Goal: Navigation & Orientation: Find specific page/section

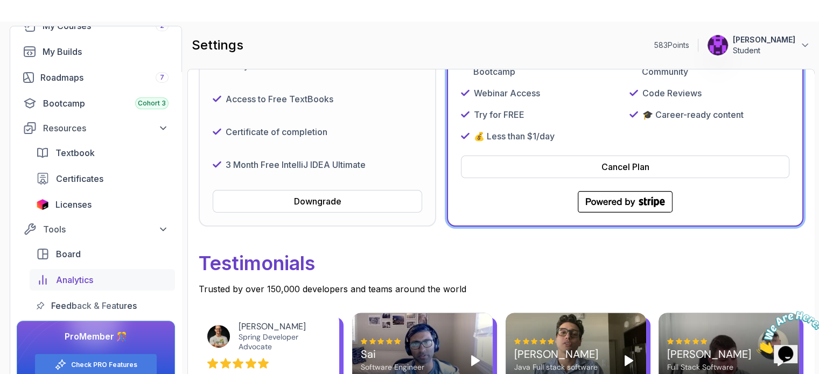
scroll to position [22, 0]
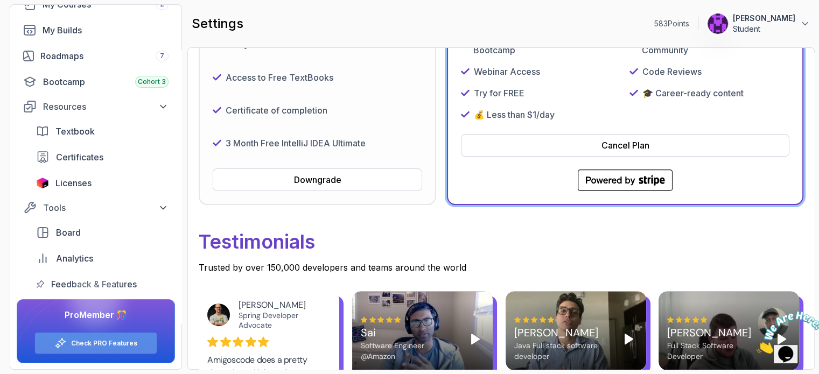
click at [106, 344] on link "Check PRO Features" at bounding box center [104, 343] width 66 height 9
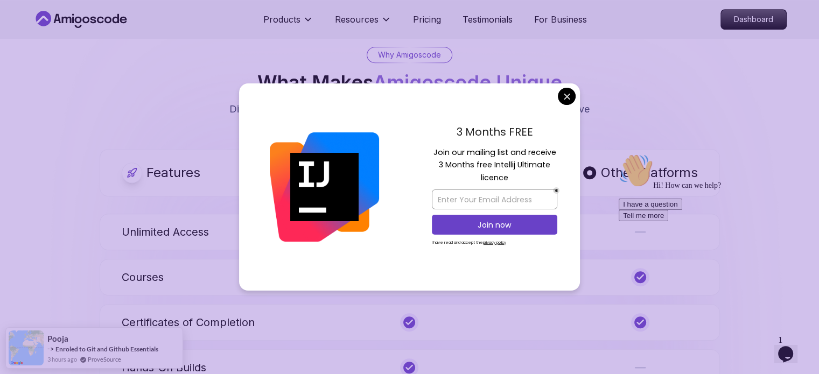
scroll to position [537, 0]
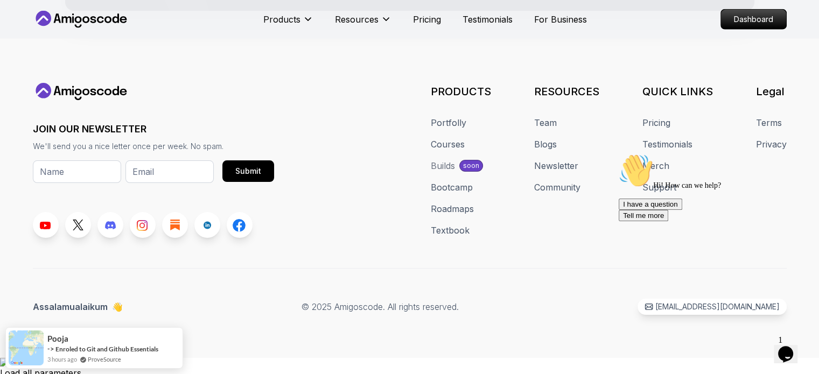
scroll to position [2657, 0]
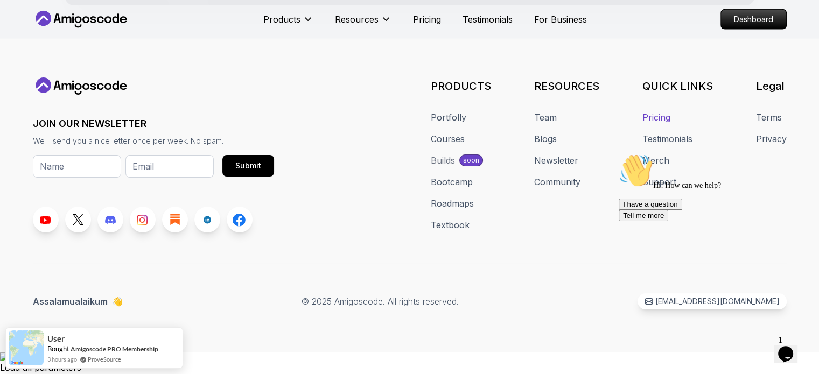
click at [661, 124] on link "Pricing" at bounding box center [656, 117] width 28 height 13
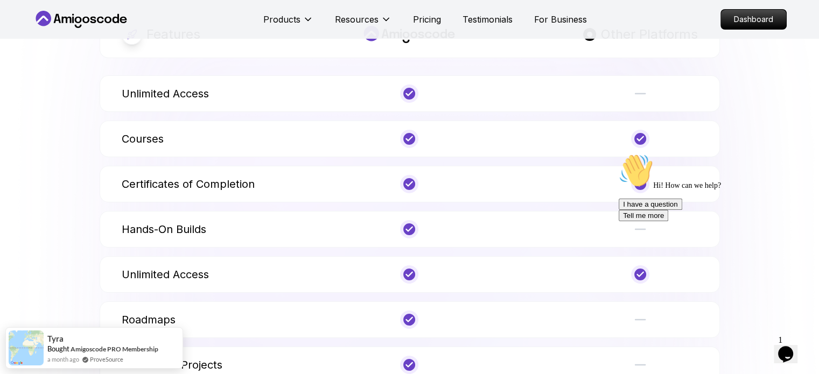
scroll to position [3572, 0]
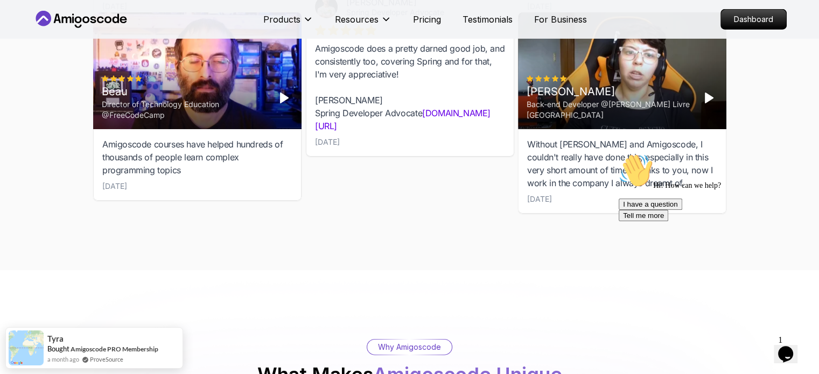
click at [793, 350] on icon "Opens Chat This icon Opens the chat window." at bounding box center [785, 354] width 17 height 17
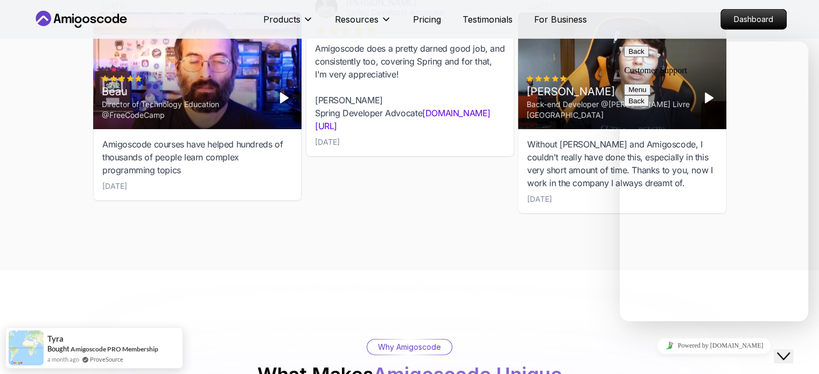
click at [650, 84] on button "Menu" at bounding box center [637, 89] width 26 height 11
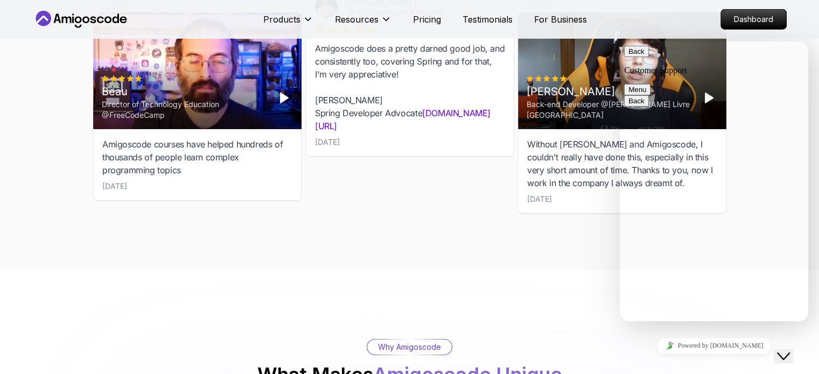
click at [640, 57] on button "Back" at bounding box center [636, 51] width 25 height 11
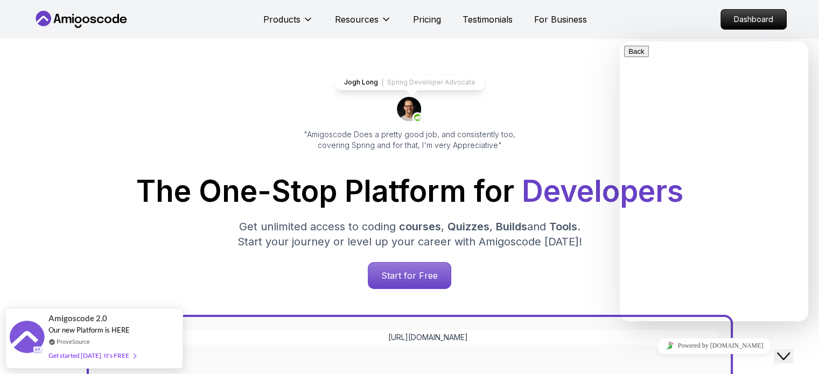
scroll to position [0, 0]
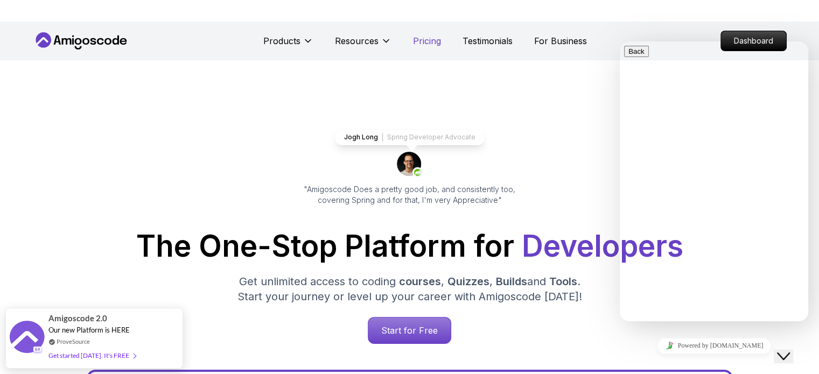
click at [430, 44] on p "Pricing" at bounding box center [427, 40] width 28 height 13
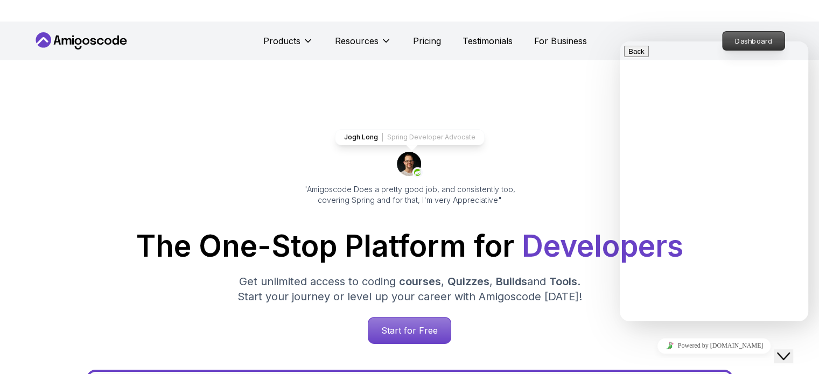
click at [753, 38] on p "Dashboard" at bounding box center [754, 41] width 62 height 18
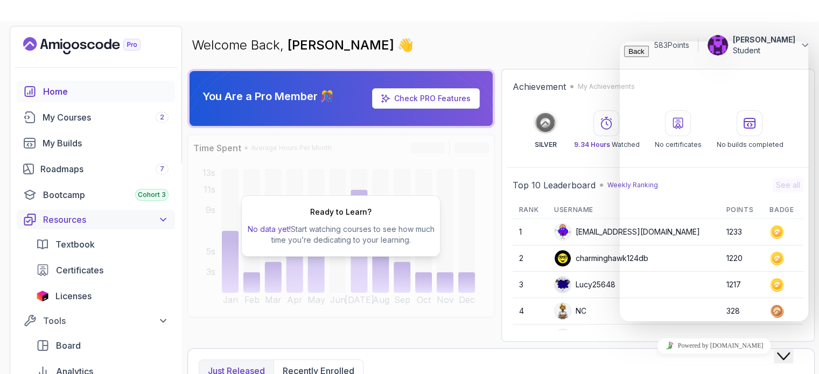
click at [164, 220] on icon at bounding box center [162, 220] width 5 height 3
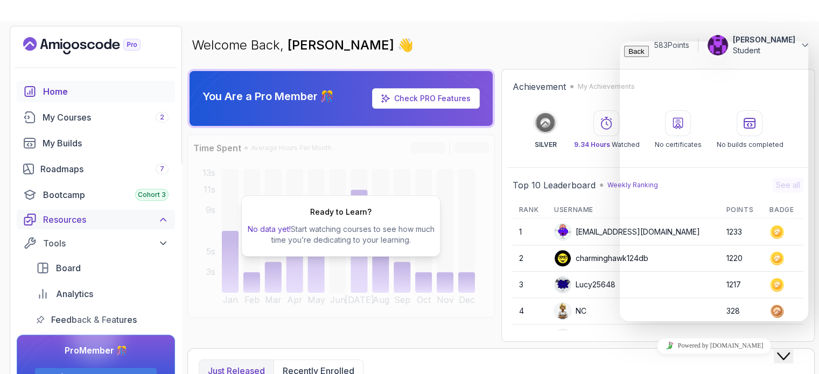
click at [164, 220] on icon at bounding box center [163, 219] width 11 height 11
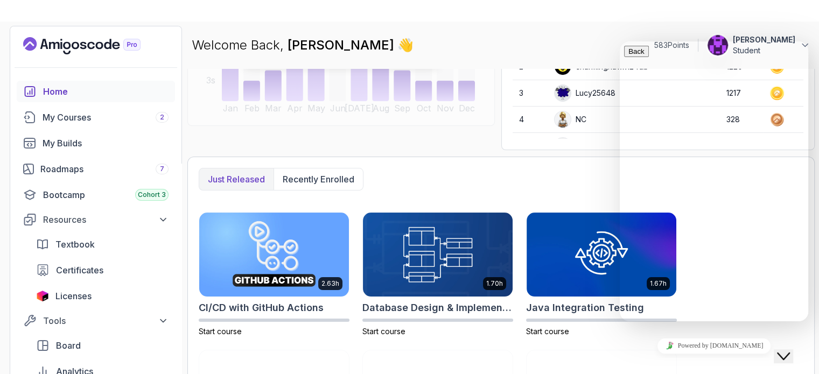
scroll to position [215, 0]
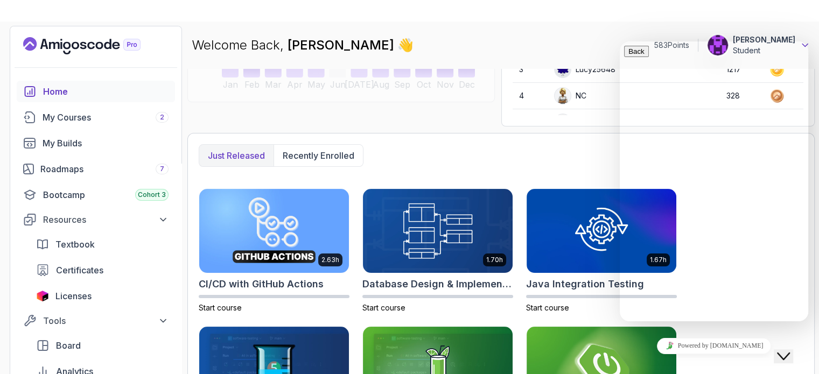
click at [808, 45] on icon at bounding box center [805, 45] width 11 height 11
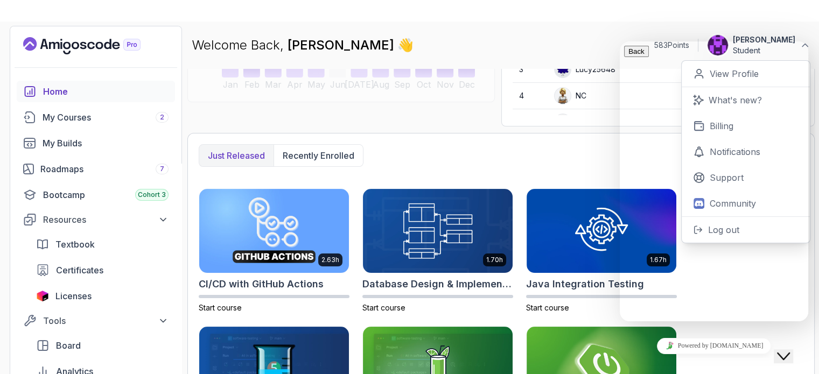
click at [788, 353] on icon "$i18n('chat', 'chat_widget')" at bounding box center [783, 357] width 13 height 8
